Goal: Task Accomplishment & Management: Use online tool/utility

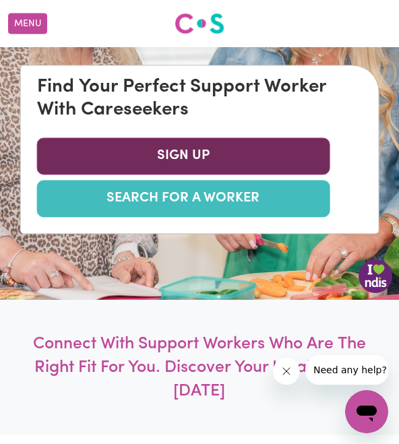
scroll to position [204, 0]
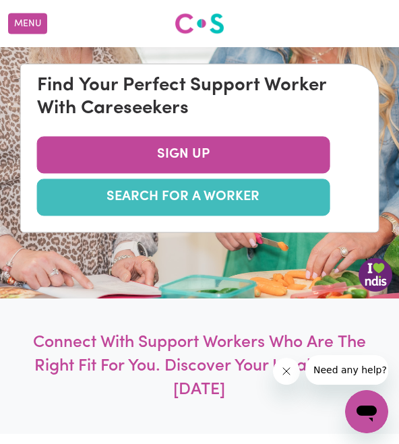
click at [205, 203] on link "SEARCH FOR A WORKER" at bounding box center [183, 197] width 293 height 37
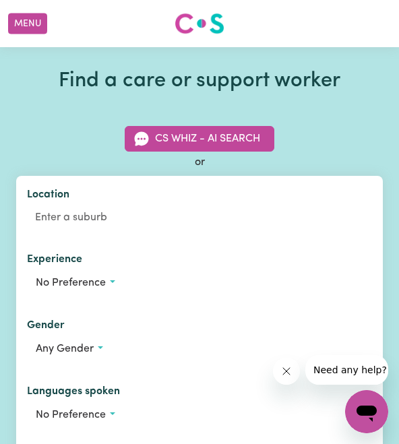
click at [205, 203] on div "Location" at bounding box center [199, 208] width 367 height 65
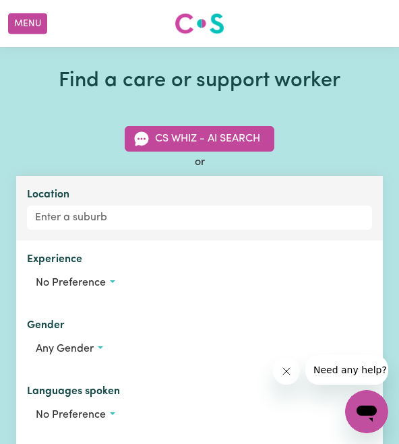
click at [92, 237] on div "Location" at bounding box center [199, 208] width 367 height 65
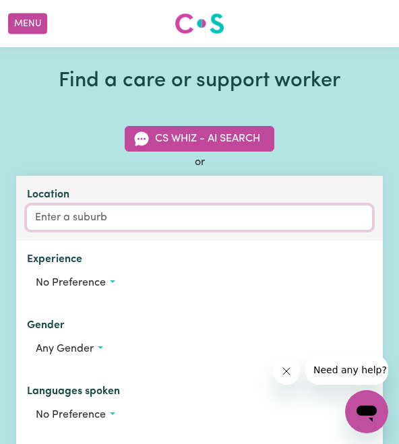
click at [96, 221] on input "Location" at bounding box center [199, 218] width 345 height 24
type input "r"
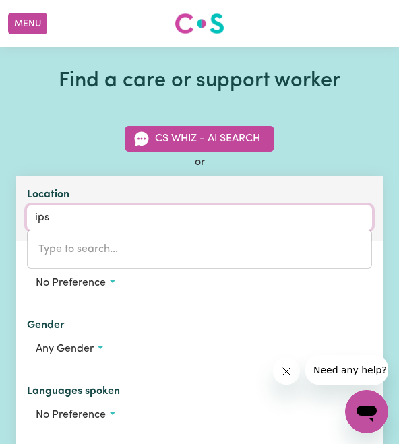
type input "ipsw"
type input "ipswICH, [GEOGRAPHIC_DATA], 4305"
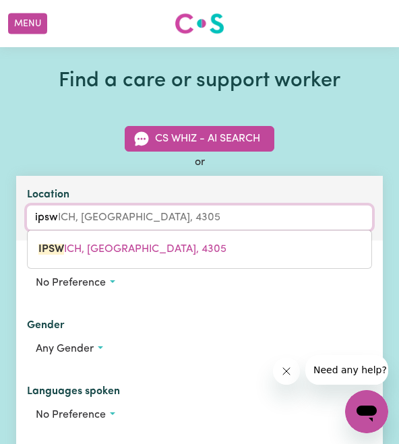
type input "ipswi"
type input "ipswiCH, [GEOGRAPHIC_DATA], 4305"
type input "ipswih"
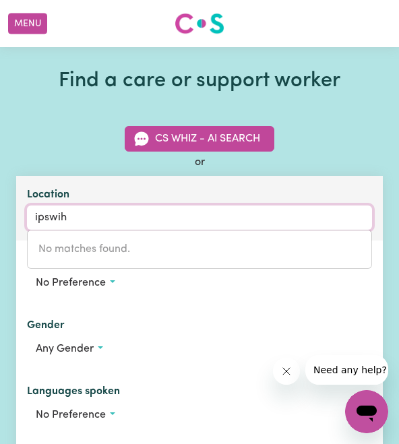
type input "ipswi"
type input "ipswiCH, [GEOGRAPHIC_DATA], 4305"
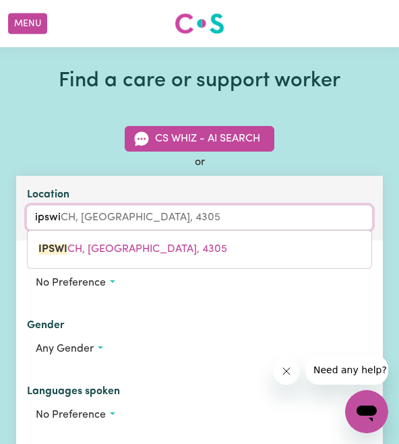
type input "ipswic"
type input "ipswicH, [GEOGRAPHIC_DATA], 4305"
type input "[GEOGRAPHIC_DATA]"
type input "[GEOGRAPHIC_DATA], [GEOGRAPHIC_DATA], 4305"
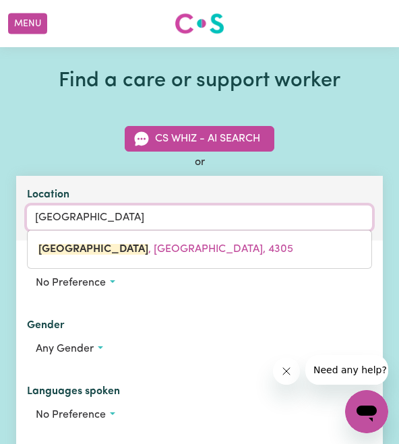
type input "[GEOGRAPHIC_DATA], [GEOGRAPHIC_DATA], 4305"
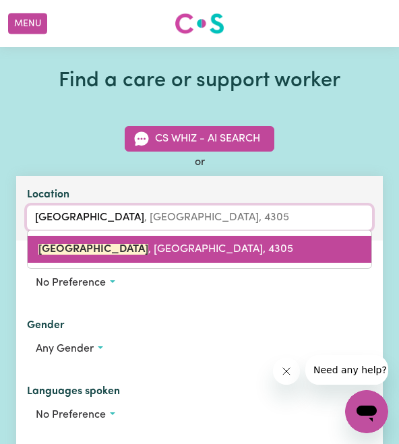
click at [82, 256] on link "[GEOGRAPHIC_DATA] , [GEOGRAPHIC_DATA], 4305" at bounding box center [200, 249] width 344 height 27
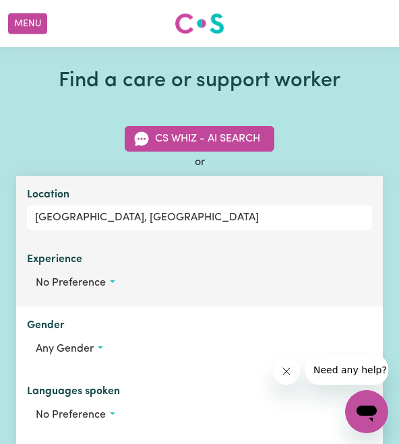
click at [92, 278] on span "No preference" at bounding box center [71, 283] width 70 height 11
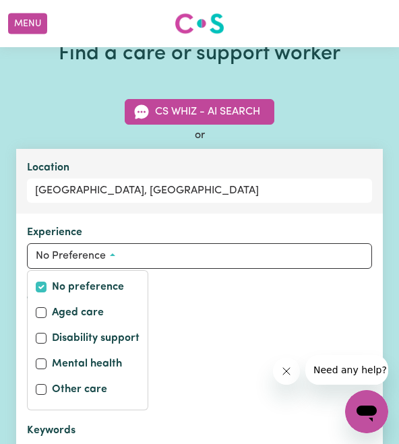
scroll to position [31, 0]
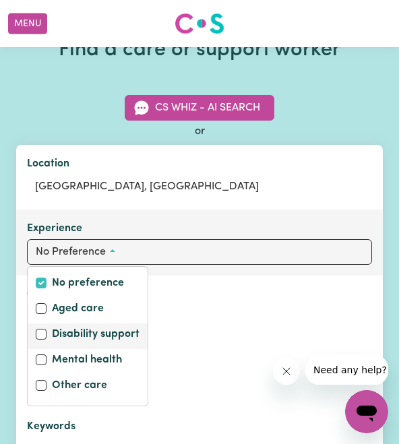
click at [112, 334] on label "Disability support" at bounding box center [96, 335] width 88 height 19
click at [47, 334] on input "Disability support" at bounding box center [41, 334] width 11 height 11
checkbox input "true"
checkbox input "false"
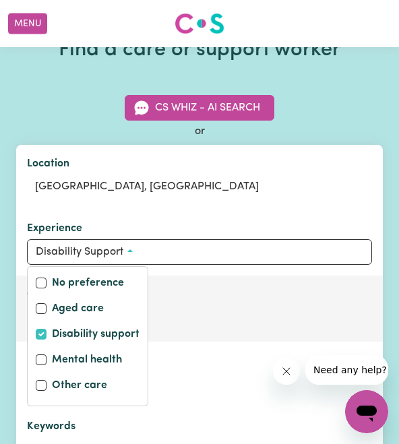
click at [194, 334] on div "Gender Any gender" at bounding box center [199, 309] width 367 height 66
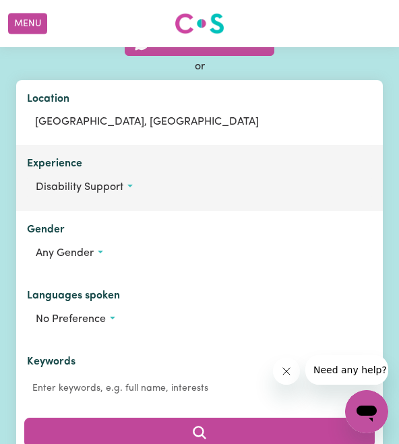
scroll to position [129, 0]
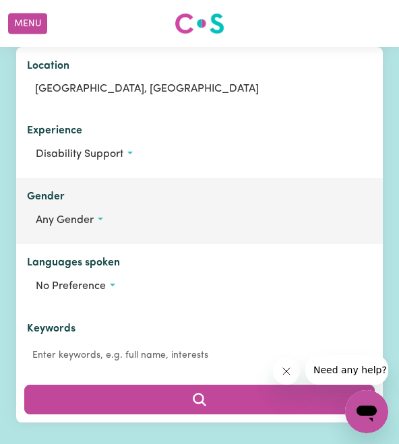
click at [119, 220] on button "Any gender" at bounding box center [199, 221] width 345 height 26
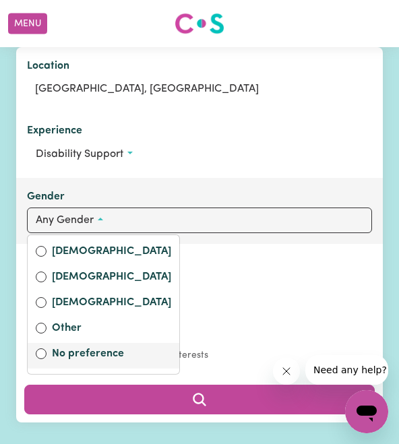
click at [84, 355] on label "No preference" at bounding box center [111, 355] width 119 height 19
click at [47, 355] on input "No preference" at bounding box center [41, 354] width 11 height 11
click at [82, 353] on label "No preference" at bounding box center [111, 355] width 119 height 19
click at [47, 353] on input "No preference" at bounding box center [41, 354] width 11 height 11
click at [37, 356] on input "No preference" at bounding box center [41, 354] width 11 height 11
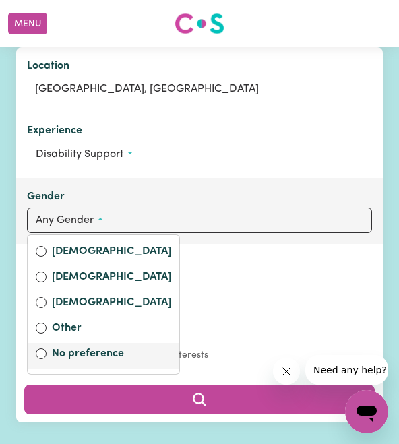
click at [110, 350] on label "No preference" at bounding box center [111, 355] width 119 height 19
click at [47, 350] on input "No preference" at bounding box center [41, 354] width 11 height 11
click at [110, 350] on label "No preference" at bounding box center [111, 355] width 119 height 19
click at [47, 350] on input "No preference" at bounding box center [41, 354] width 11 height 11
click at [41, 357] on input "No preference" at bounding box center [41, 354] width 11 height 11
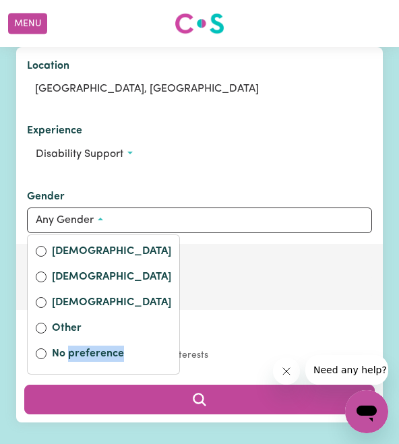
click at [256, 276] on button "No preference" at bounding box center [199, 287] width 345 height 26
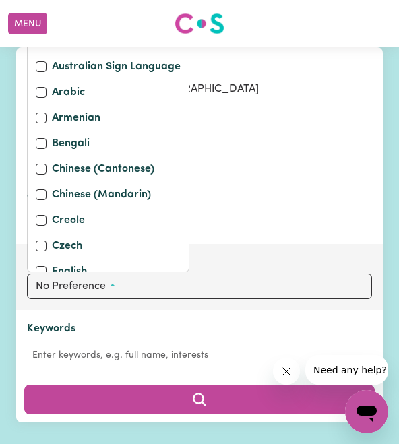
click at [267, 247] on div "Languages spoken No preference No preference Australian Sign Language Arabic Ar…" at bounding box center [199, 277] width 367 height 66
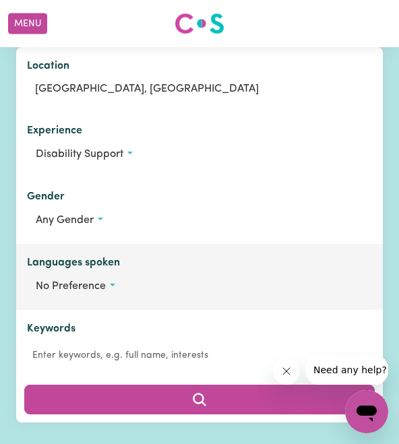
click at [182, 295] on button "No preference" at bounding box center [199, 287] width 345 height 26
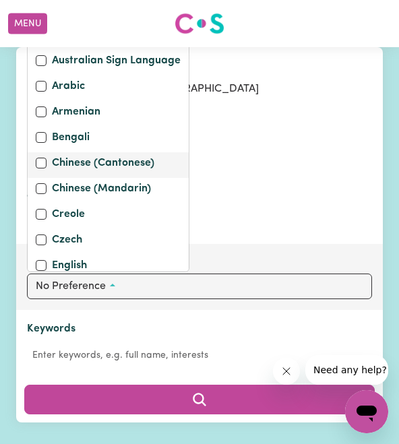
scroll to position [0, 0]
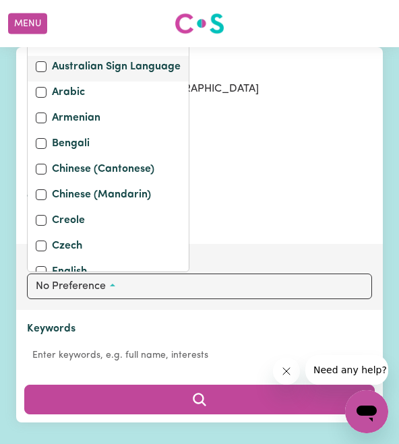
click at [106, 67] on label "Australian Sign Language" at bounding box center [116, 68] width 129 height 19
click at [47, 67] on input "Australian Sign Language" at bounding box center [41, 66] width 11 height 11
checkbox input "true"
checkbox input "false"
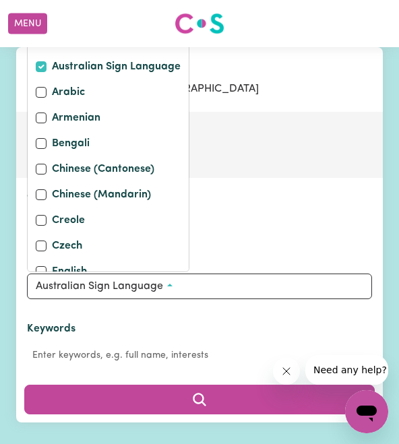
click at [278, 175] on div "Experience Disability support No preference Aged care Disability support Mental…" at bounding box center [199, 145] width 367 height 66
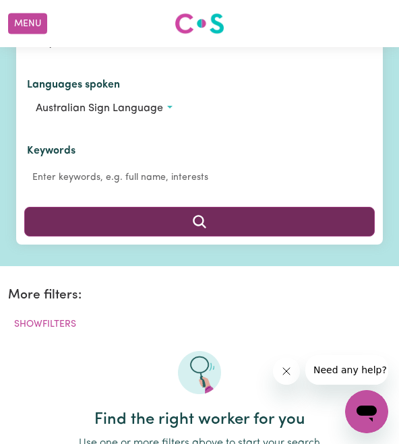
click at [293, 224] on button "Search" at bounding box center [199, 222] width 351 height 30
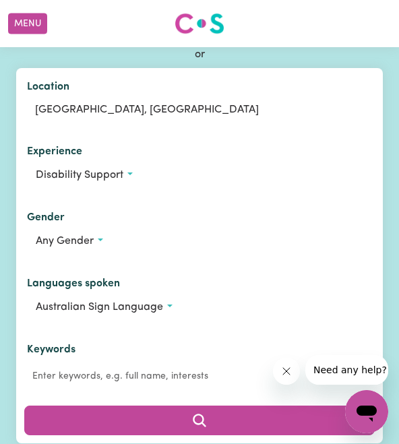
scroll to position [107, 0]
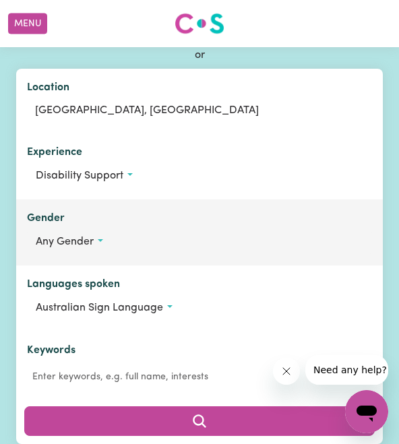
click at [257, 251] on button "Any gender" at bounding box center [199, 242] width 345 height 26
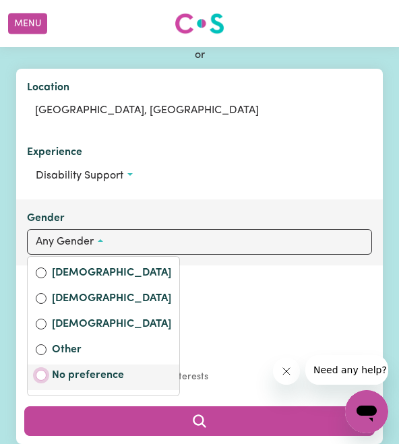
click at [45, 374] on input "No preference" at bounding box center [41, 375] width 11 height 11
click at [108, 370] on label "No preference" at bounding box center [111, 377] width 119 height 19
click at [47, 370] on input "No preference" at bounding box center [41, 375] width 11 height 11
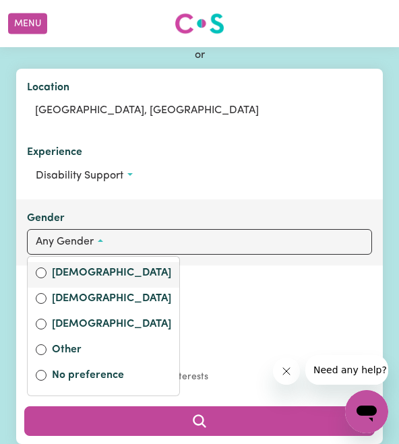
click at [92, 270] on label "[DEMOGRAPHIC_DATA]" at bounding box center [111, 274] width 119 height 19
click at [47, 270] on input "[DEMOGRAPHIC_DATA]" at bounding box center [41, 273] width 11 height 11
radio input "true"
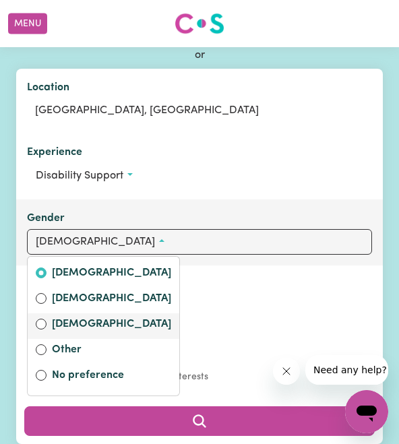
click at [80, 337] on div "[DEMOGRAPHIC_DATA]" at bounding box center [104, 327] width 152 height 26
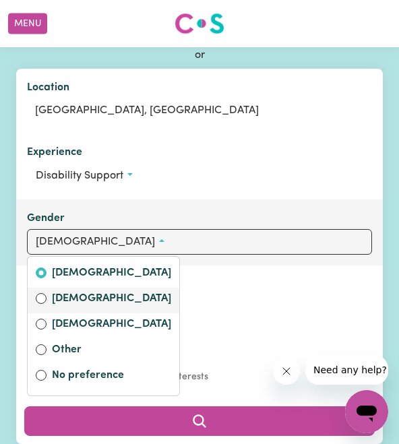
click at [75, 295] on label "[DEMOGRAPHIC_DATA]" at bounding box center [111, 300] width 119 height 19
click at [47, 295] on input "[DEMOGRAPHIC_DATA]" at bounding box center [41, 298] width 11 height 11
radio input "true"
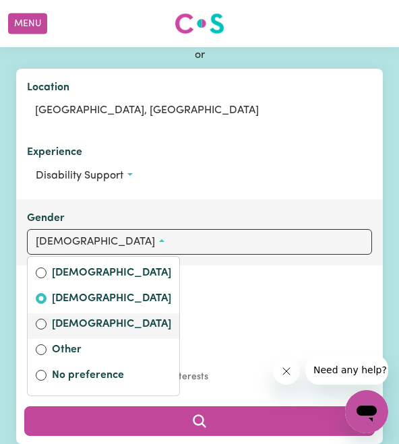
click at [76, 326] on label "[DEMOGRAPHIC_DATA]" at bounding box center [111, 325] width 119 height 19
click at [47, 326] on input "[DEMOGRAPHIC_DATA]" at bounding box center [41, 324] width 11 height 11
radio input "true"
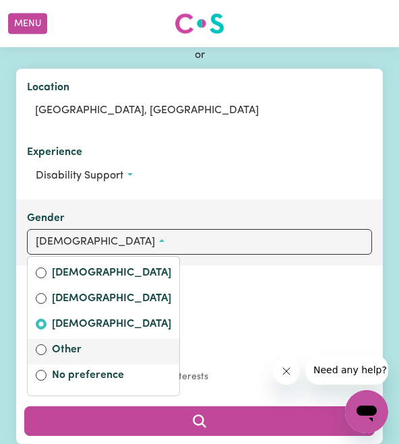
click at [76, 353] on label "Other" at bounding box center [111, 351] width 119 height 19
click at [47, 353] on input "Other" at bounding box center [41, 350] width 11 height 11
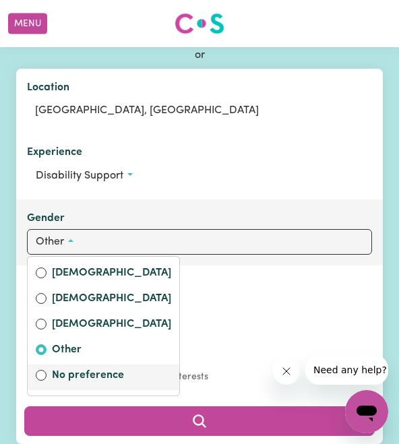
click at [76, 384] on label "No preference" at bounding box center [111, 377] width 119 height 19
click at [47, 381] on input "No preference" at bounding box center [41, 375] width 11 height 11
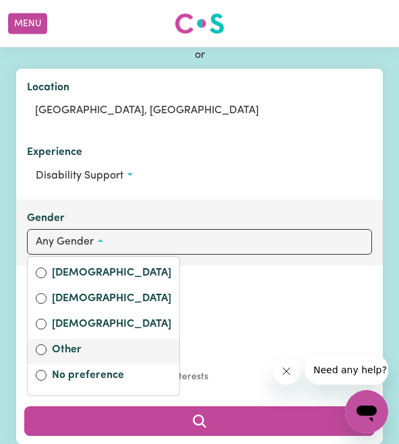
click at [82, 356] on label "Other" at bounding box center [111, 351] width 119 height 19
click at [47, 355] on input "Other" at bounding box center [41, 350] width 11 height 11
radio input "true"
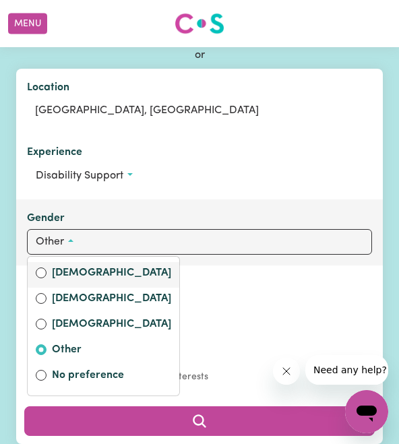
click at [91, 275] on label "[DEMOGRAPHIC_DATA]" at bounding box center [111, 274] width 119 height 19
click at [47, 275] on input "[DEMOGRAPHIC_DATA]" at bounding box center [41, 273] width 11 height 11
radio input "true"
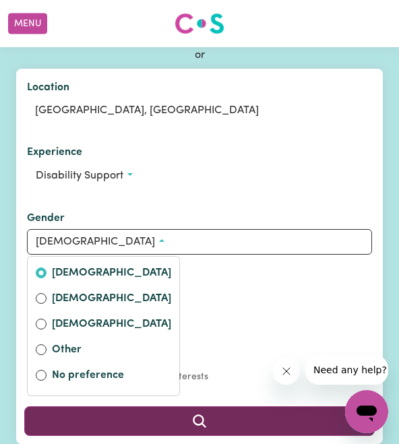
click at [183, 427] on button "Search" at bounding box center [199, 422] width 351 height 30
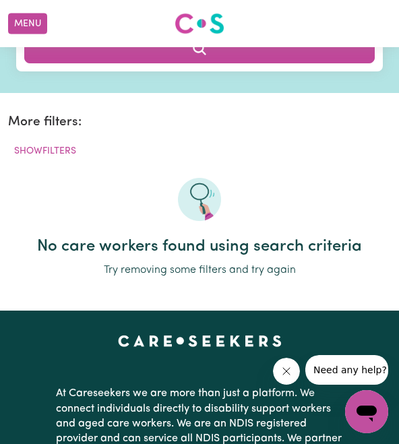
scroll to position [402, 0]
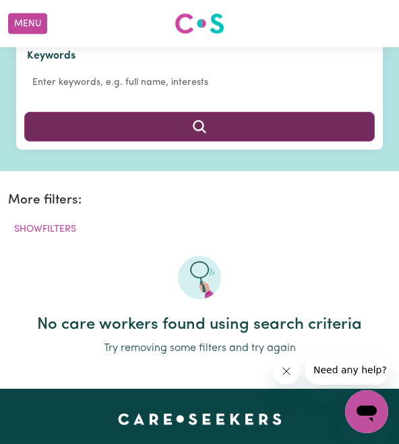
click at [180, 140] on button "Search" at bounding box center [199, 127] width 351 height 30
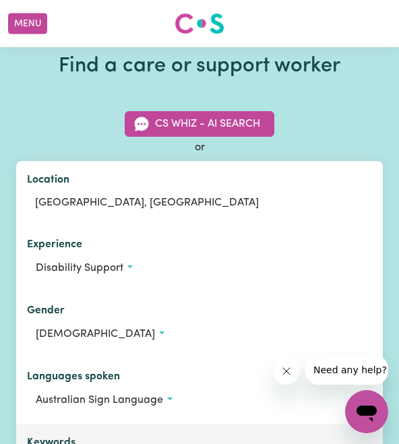
scroll to position [0, 0]
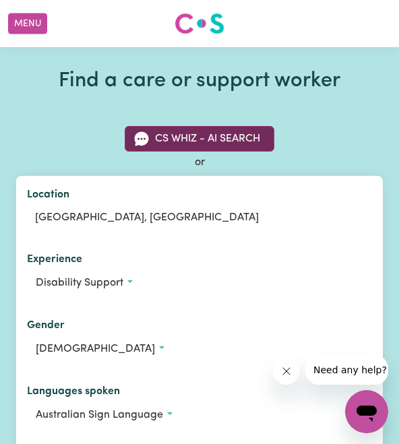
click at [182, 150] on button "CS Whiz - AI Search" at bounding box center [200, 139] width 150 height 26
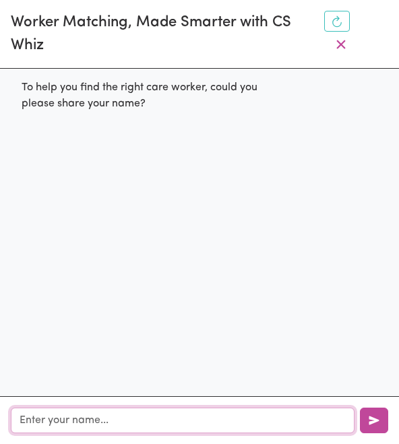
click at [153, 411] on input "text" at bounding box center [183, 421] width 344 height 26
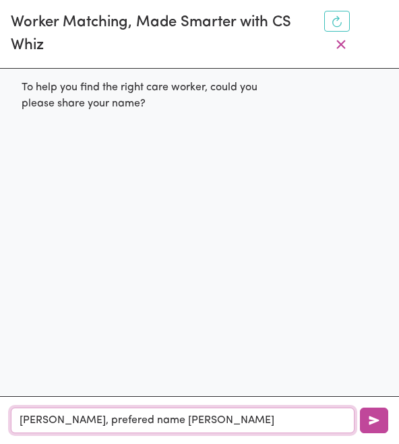
click at [134, 417] on input "[PERSON_NAME], prefered name [PERSON_NAME]" at bounding box center [183, 421] width 344 height 26
type input "[PERSON_NAME], prefered name [PERSON_NAME]"
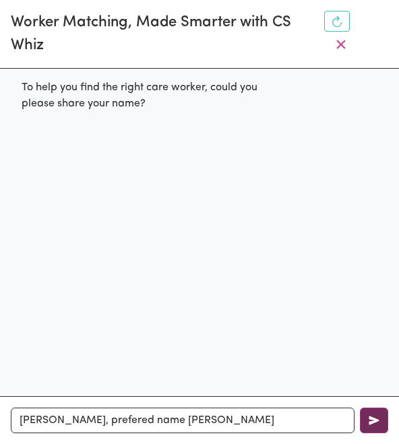
click at [377, 411] on button "button" at bounding box center [374, 421] width 28 height 26
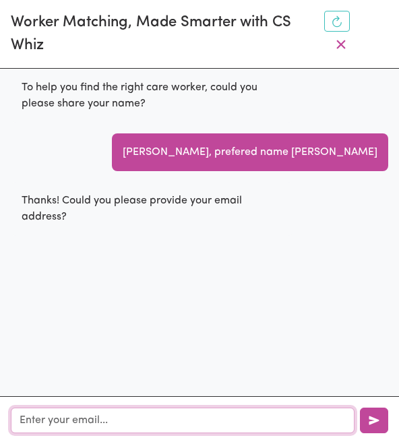
click at [328, 419] on input "text" at bounding box center [183, 421] width 344 height 26
type input "[EMAIL_ADDRESS][DOMAIN_NAME]"
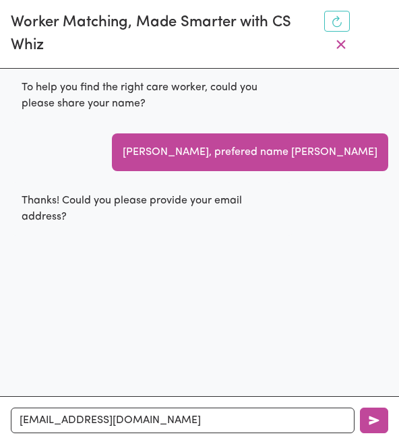
click at [382, 407] on div "[EMAIL_ADDRESS][DOMAIN_NAME]" at bounding box center [199, 420] width 399 height 48
click at [378, 419] on button "button" at bounding box center [374, 421] width 28 height 26
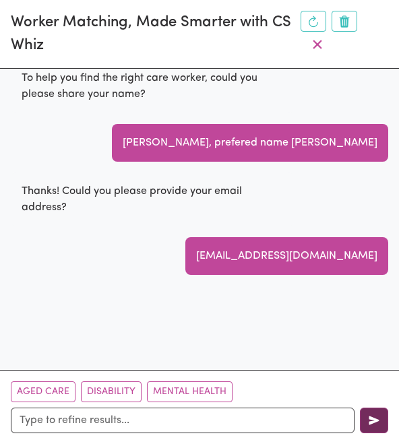
scroll to position [12, 0]
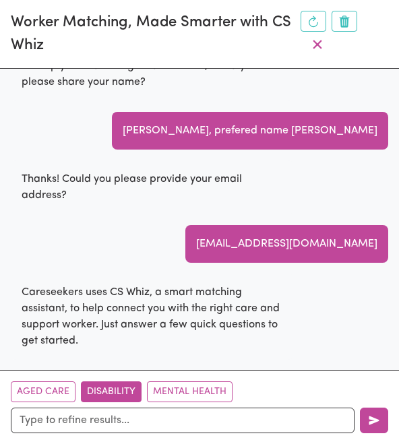
click at [109, 395] on button "Disability" at bounding box center [111, 392] width 61 height 21
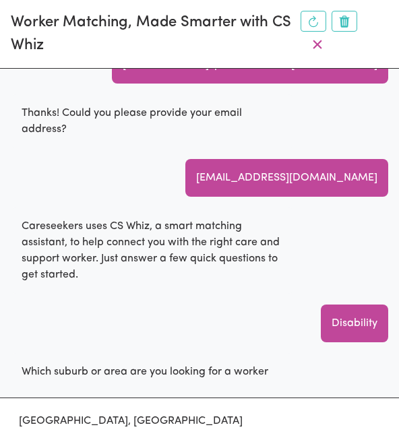
scroll to position [125, 0]
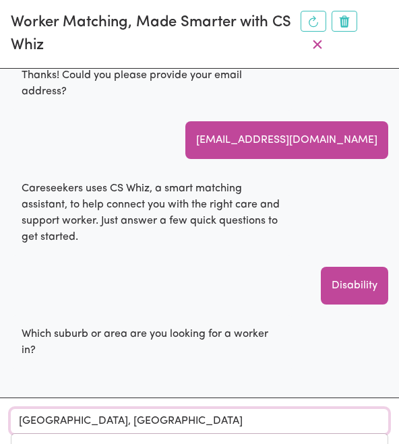
click at [160, 420] on input "[GEOGRAPHIC_DATA], [GEOGRAPHIC_DATA]" at bounding box center [200, 421] width 378 height 24
type input "[GEOGRAPHIC_DATA], [GEOGRAPHIC_DATA]"
